Goal: Find specific page/section: Find specific page/section

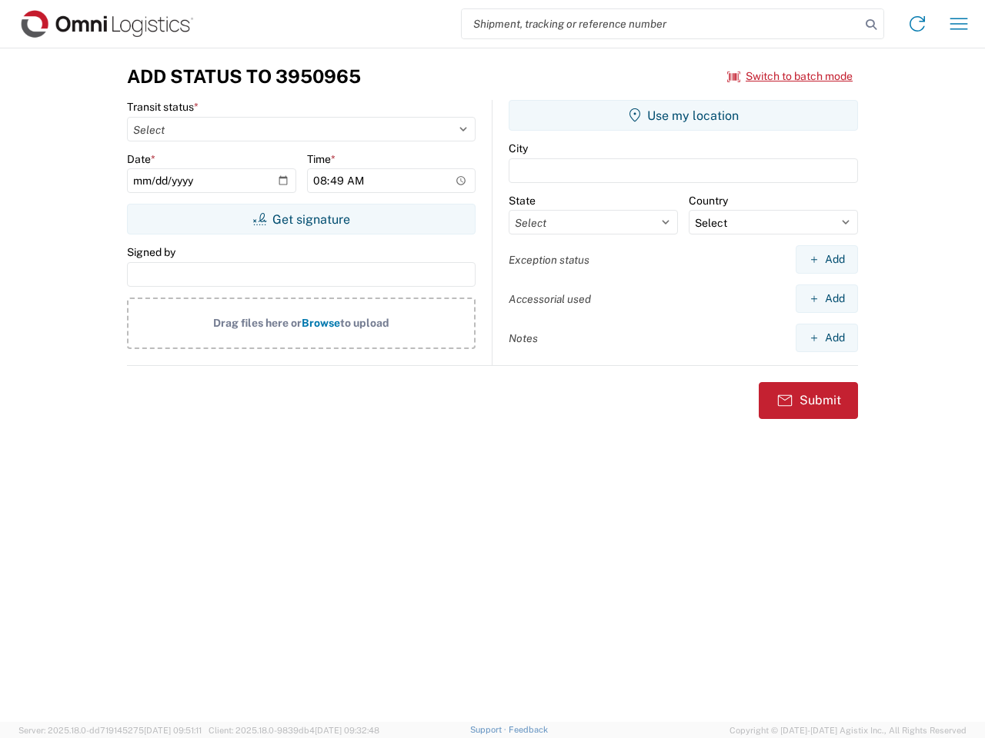
click at [661, 24] on input "search" at bounding box center [661, 23] width 398 height 29
click at [871, 25] on icon at bounding box center [871, 25] width 22 height 22
click at [917, 24] on icon at bounding box center [917, 24] width 25 height 25
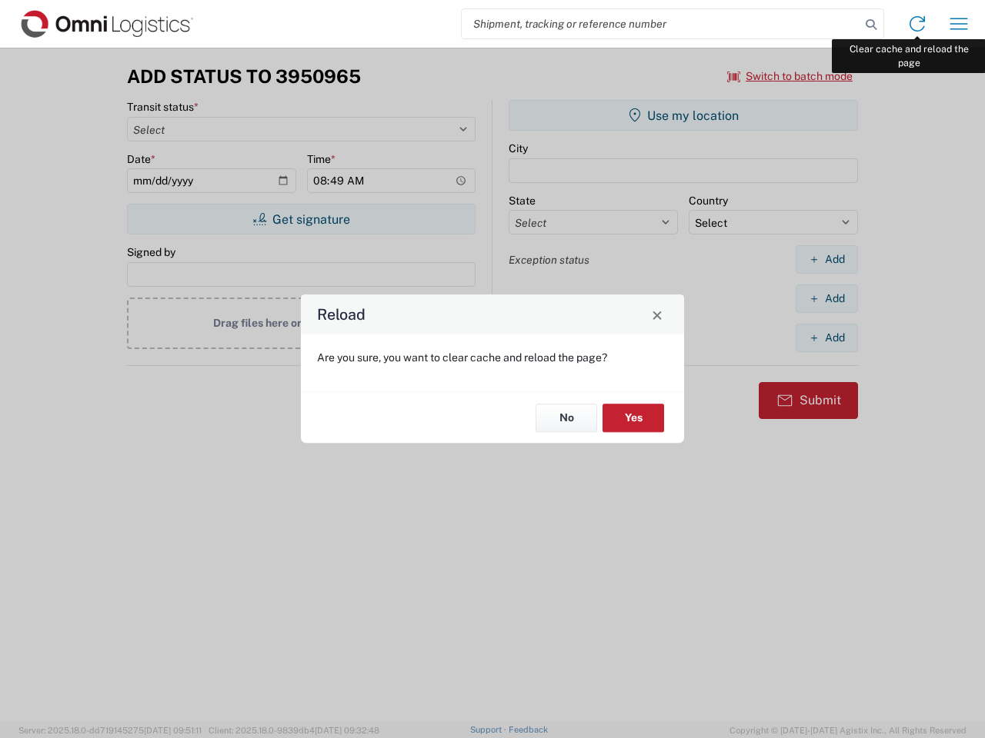
click at [958, 24] on div "Reload Are you sure, you want to clear cache and reload the page? No Yes" at bounding box center [492, 369] width 985 height 738
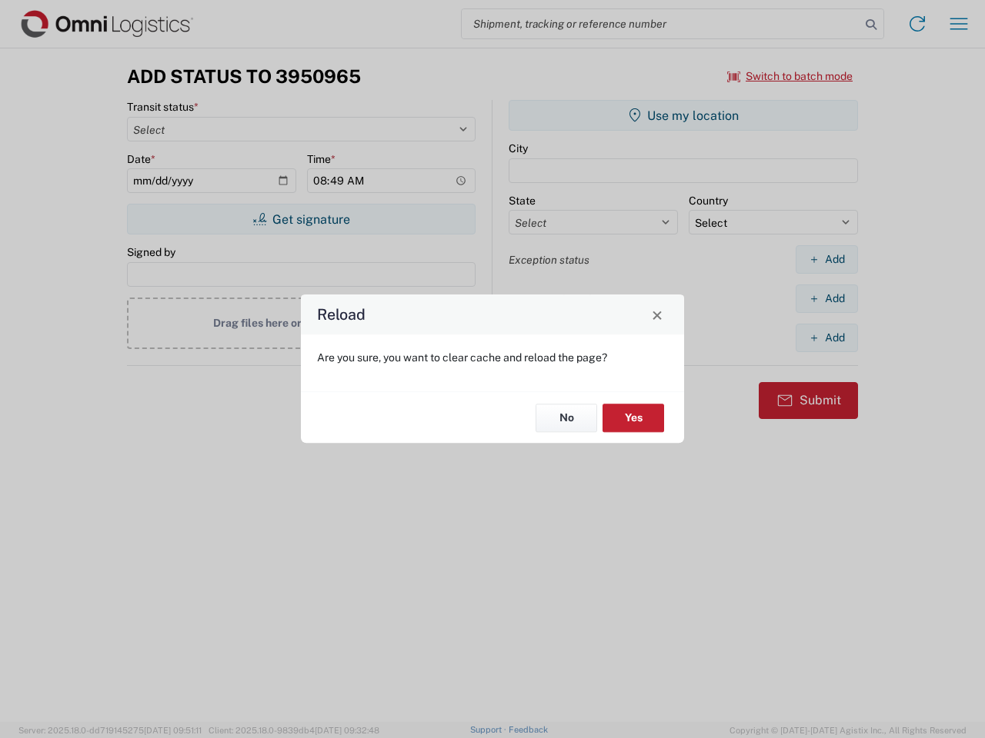
click at [790, 76] on div "Reload Are you sure, you want to clear cache and reload the page? No Yes" at bounding box center [492, 369] width 985 height 738
click at [301, 219] on div "Reload Are you sure, you want to clear cache and reload the page? No Yes" at bounding box center [492, 369] width 985 height 738
click at [683, 115] on div "Reload Are you sure, you want to clear cache and reload the page? No Yes" at bounding box center [492, 369] width 985 height 738
click at [826, 259] on div "Reload Are you sure, you want to clear cache and reload the page? No Yes" at bounding box center [492, 369] width 985 height 738
click at [826, 298] on div "Reload Are you sure, you want to clear cache and reload the page? No Yes" at bounding box center [492, 369] width 985 height 738
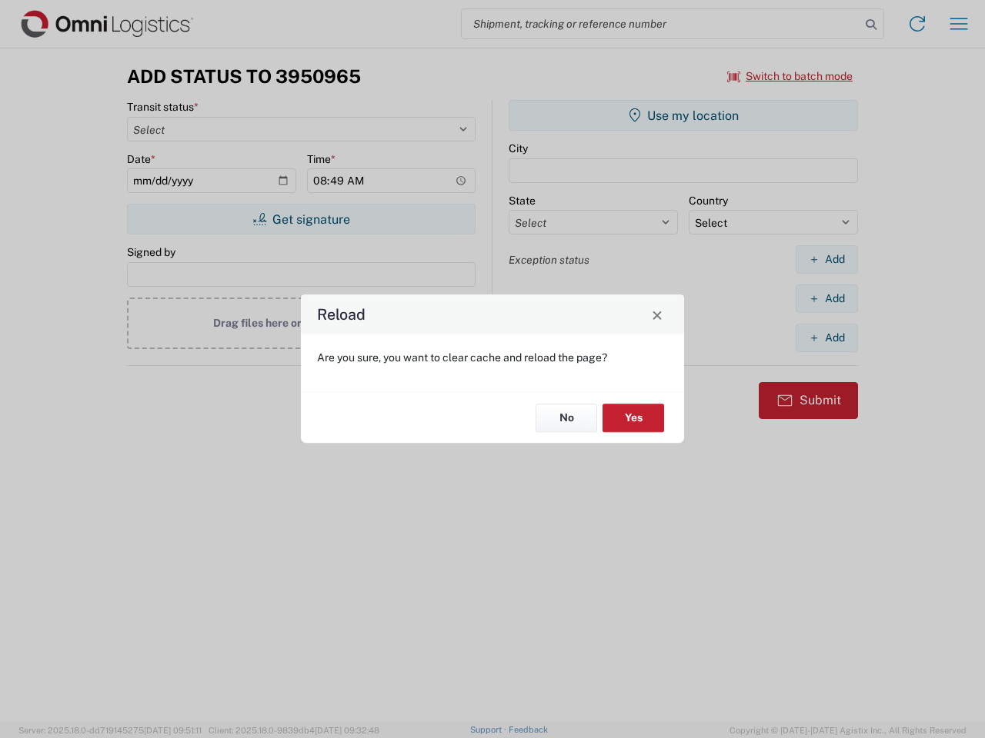
click at [826, 338] on div "Reload Are you sure, you want to clear cache and reload the page? No Yes" at bounding box center [492, 369] width 985 height 738
